Goal: Task Accomplishment & Management: Manage account settings

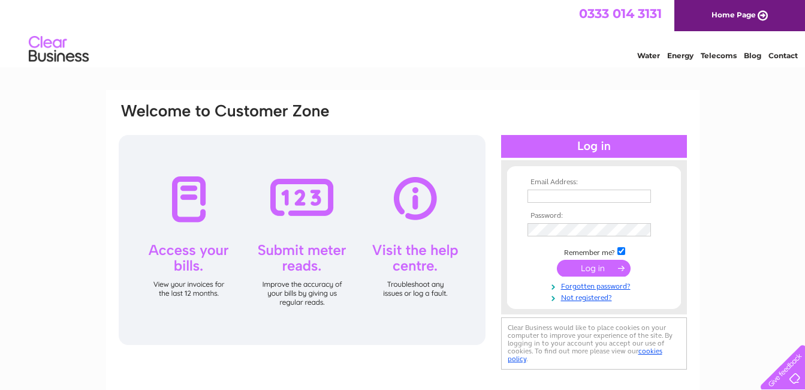
click at [572, 195] on input "text" at bounding box center [588, 195] width 123 height 13
type input "mlynn@dawn-group.co.uk"
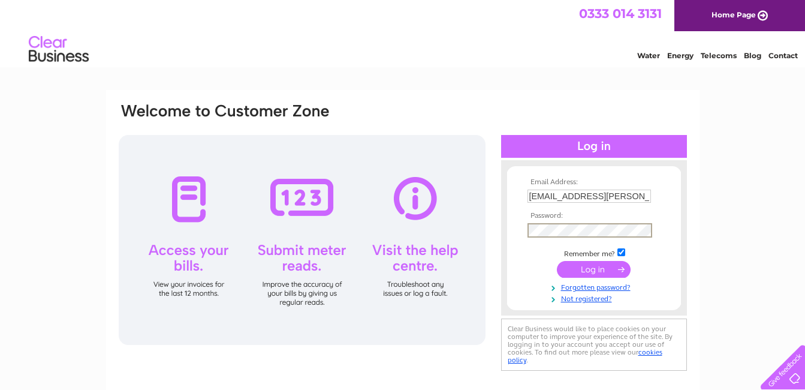
click at [557, 261] on input "submit" at bounding box center [594, 269] width 74 height 17
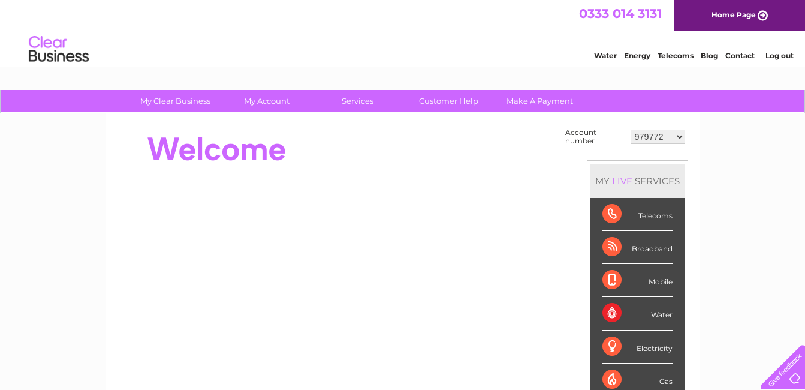
click at [668, 139] on select "979772 30321931" at bounding box center [658, 136] width 55 height 14
select select "30321931"
click at [631, 129] on select "979772 30321931" at bounding box center [658, 136] width 55 height 14
click at [661, 165] on div "MY LIVE SERVICES" at bounding box center [637, 181] width 94 height 34
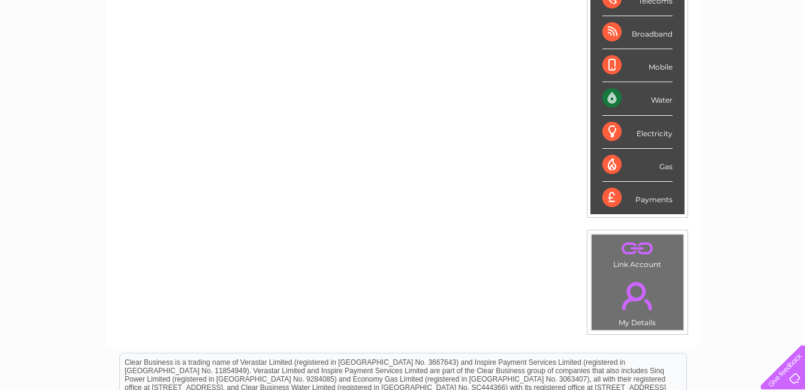
scroll to position [26, 0]
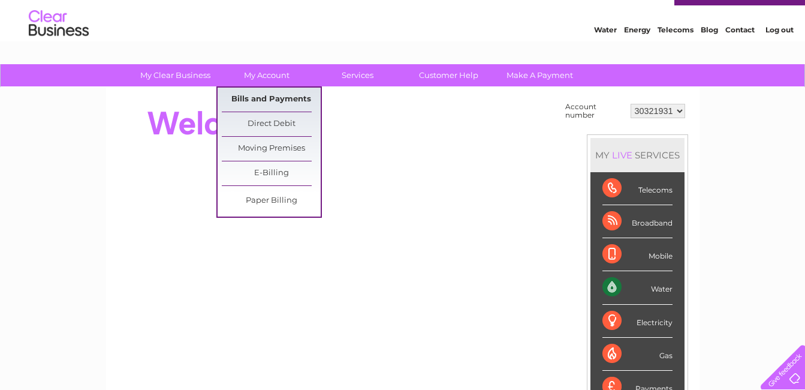
click at [261, 93] on link "Bills and Payments" at bounding box center [271, 100] width 99 height 24
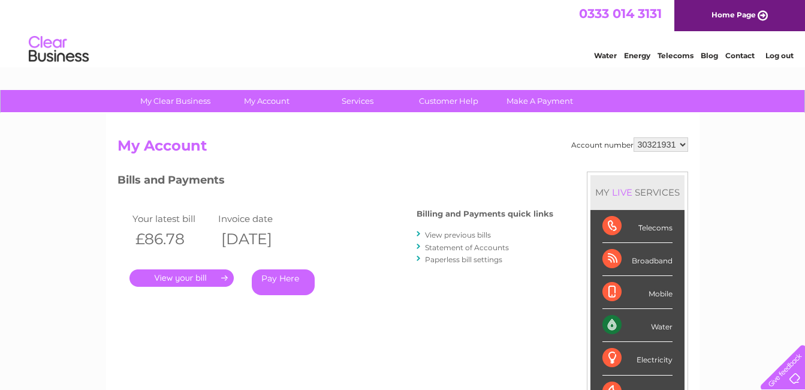
click at [199, 274] on link "." at bounding box center [181, 277] width 104 height 17
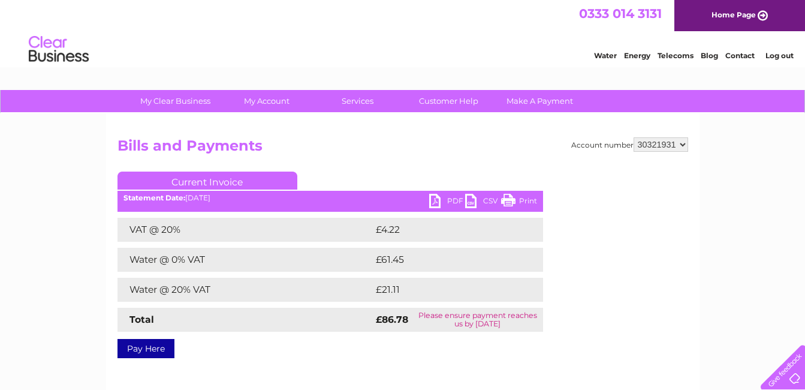
click at [449, 197] on link "PDF" at bounding box center [447, 202] width 36 height 17
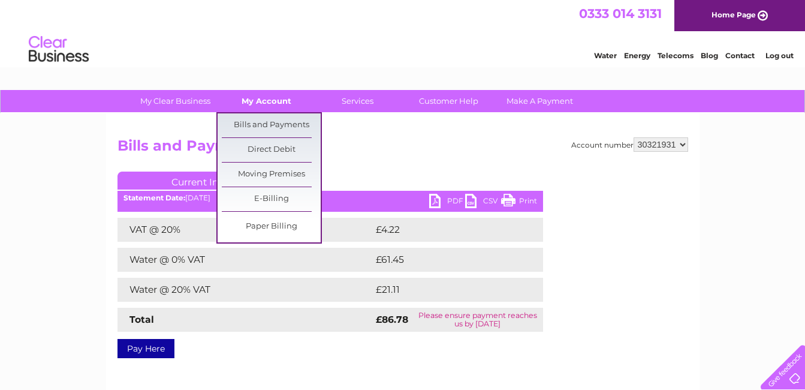
click at [270, 95] on link "My Account" at bounding box center [266, 101] width 99 height 22
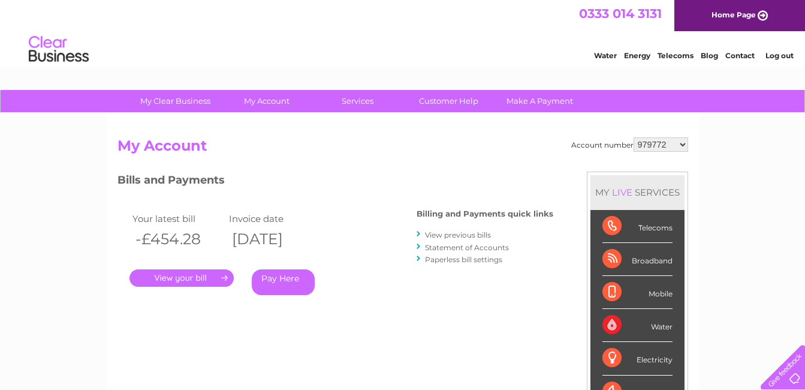
click at [673, 141] on select "979772 30321931" at bounding box center [661, 144] width 55 height 14
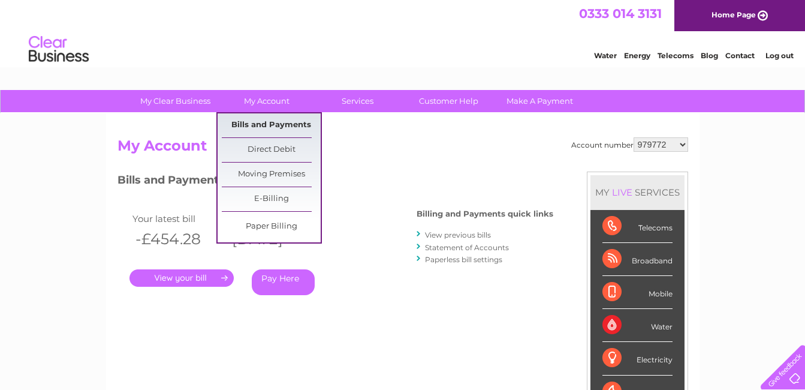
click at [266, 128] on link "Bills and Payments" at bounding box center [271, 125] width 99 height 24
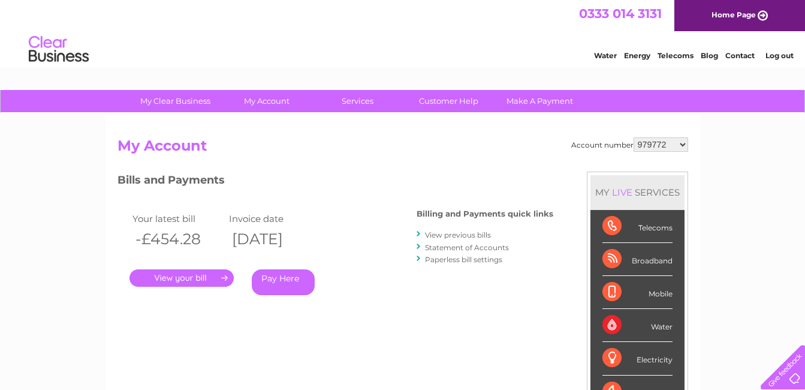
click at [177, 278] on link "." at bounding box center [181, 277] width 104 height 17
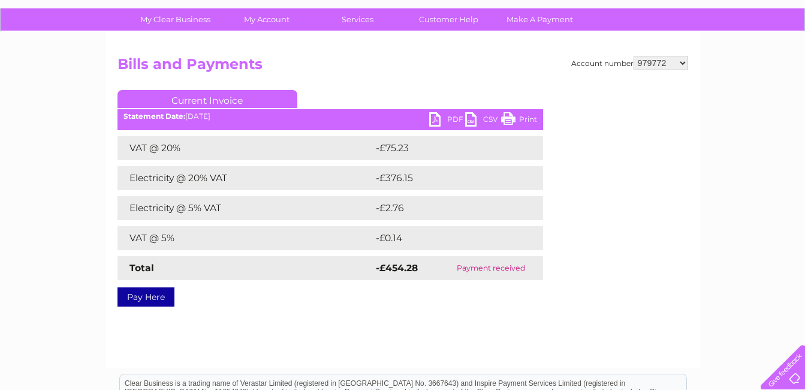
scroll to position [60, 0]
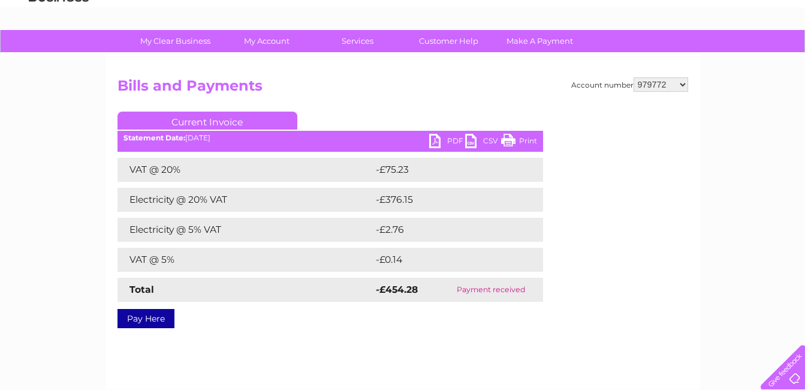
click at [444, 137] on link "PDF" at bounding box center [447, 142] width 36 height 17
click at [669, 83] on select "979772 30321931" at bounding box center [661, 84] width 55 height 14
select select "30321931"
click at [634, 77] on select "979772 30321931" at bounding box center [661, 84] width 55 height 14
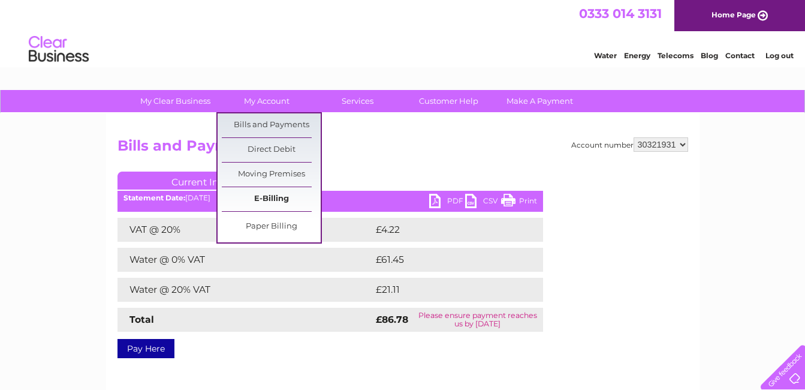
click at [287, 191] on link "E-Billing" at bounding box center [271, 199] width 99 height 24
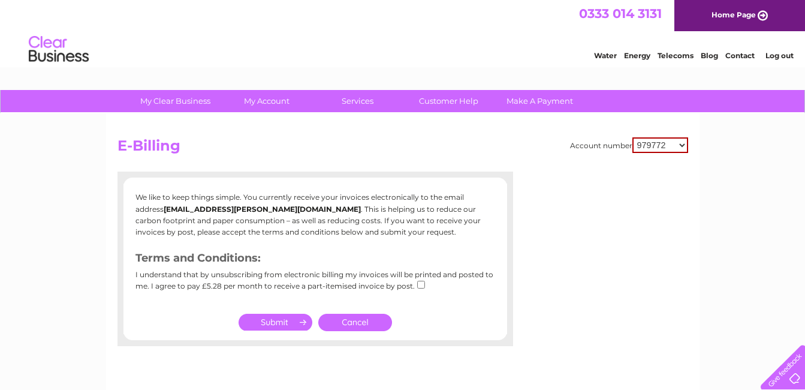
click at [675, 145] on select "979772 30321931" at bounding box center [660, 145] width 56 height 16
select select "30321931"
click at [632, 137] on select "979772 30321931" at bounding box center [660, 145] width 56 height 16
click at [782, 52] on link "Log out" at bounding box center [779, 55] width 28 height 9
